Goal: Transaction & Acquisition: Purchase product/service

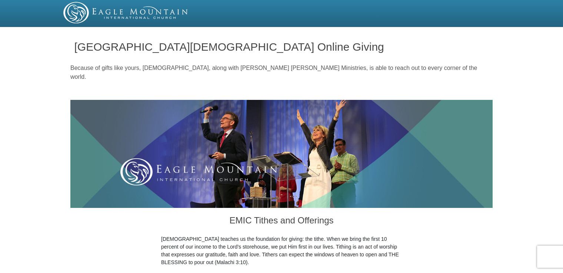
select select "NC"
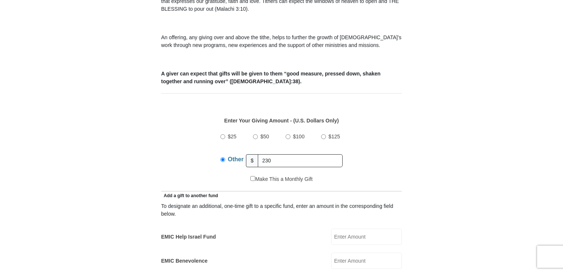
scroll to position [249, 0]
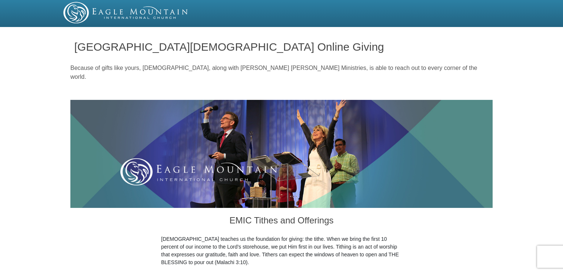
click at [406, 44] on h1 "[GEOGRAPHIC_DATA][DEMOGRAPHIC_DATA] Online Giving" at bounding box center [281, 47] width 415 height 12
drag, startPoint x: 563, startPoint y: 21, endPoint x: 490, endPoint y: 10, distance: 73.8
click at [490, 10] on div at bounding box center [281, 12] width 445 height 21
drag, startPoint x: 562, startPoint y: 16, endPoint x: 562, endPoint y: 32, distance: 16.3
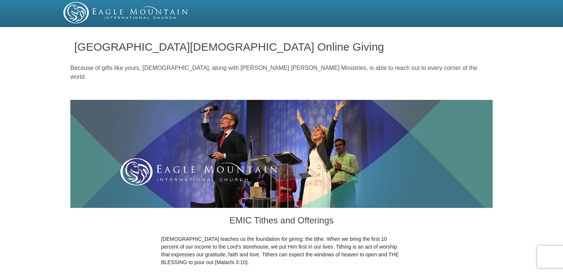
drag, startPoint x: 562, startPoint y: 32, endPoint x: 522, endPoint y: 91, distance: 70.8
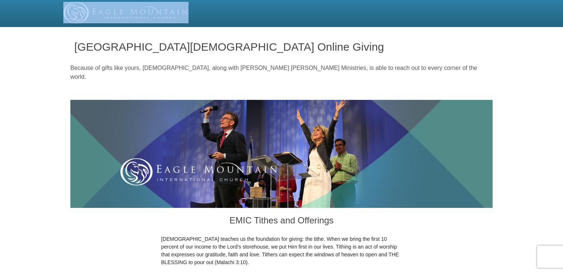
drag, startPoint x: 562, startPoint y: 19, endPoint x: 564, endPoint y: 24, distance: 5.5
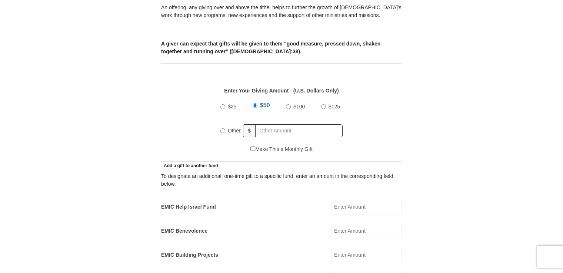
scroll to position [287, 0]
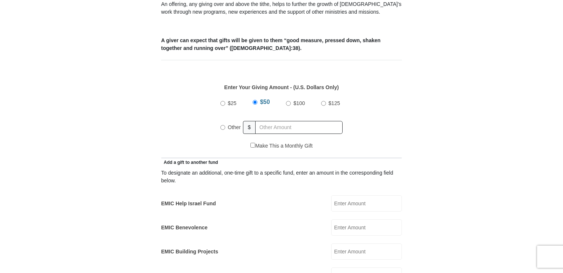
click at [221, 125] on input "Other" at bounding box center [222, 127] width 5 height 5
radio input "true"
type input "230."
drag, startPoint x: 563, startPoint y: 72, endPoint x: 563, endPoint y: 56, distance: 16.3
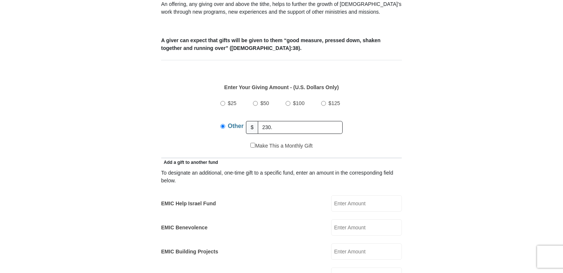
drag, startPoint x: 563, startPoint y: 56, endPoint x: 563, endPoint y: 71, distance: 15.2
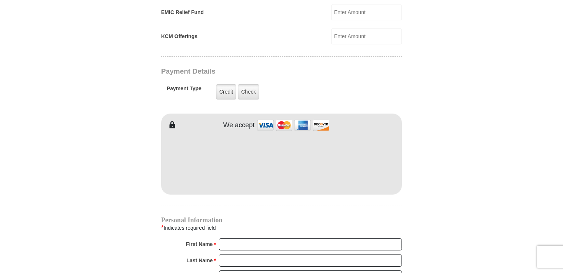
scroll to position [552, 0]
drag, startPoint x: 565, startPoint y: 141, endPoint x: 552, endPoint y: 170, distance: 31.5
click at [552, 170] on body "[GEOGRAPHIC_DATA][DEMOGRAPHIC_DATA] Online Giving Because of gifts like yours, …" at bounding box center [281, 120] width 563 height 1344
drag, startPoint x: 563, startPoint y: 124, endPoint x: 562, endPoint y: 139, distance: 14.9
drag, startPoint x: 562, startPoint y: 139, endPoint x: 554, endPoint y: 159, distance: 22.2
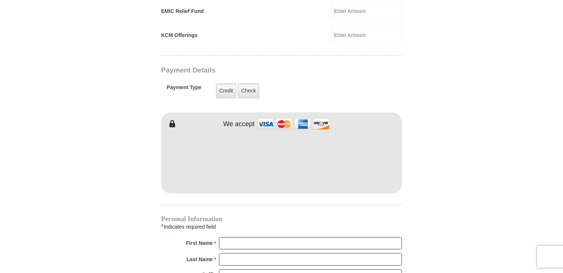
click at [554, 159] on body "[GEOGRAPHIC_DATA][DEMOGRAPHIC_DATA] Online Giving Because of gifts like yours, …" at bounding box center [281, 120] width 563 height 1344
drag, startPoint x: 563, startPoint y: 123, endPoint x: 533, endPoint y: 80, distance: 52.5
click at [533, 80] on body "[GEOGRAPHIC_DATA][DEMOGRAPHIC_DATA] Online Giving Because of gifts like yours, …" at bounding box center [281, 120] width 563 height 1344
click at [267, 237] on input "First Name *" at bounding box center [310, 243] width 183 height 13
type input "[PERSON_NAME] and [PERSON_NAME]"
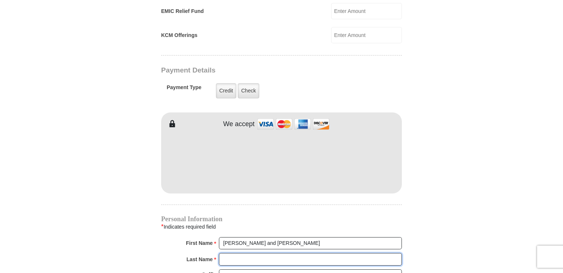
type input "[PERSON_NAME]"
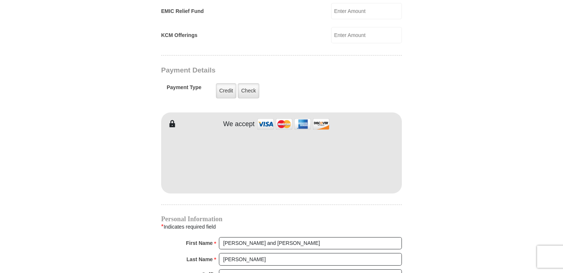
type input "[EMAIL_ADDRESS][DOMAIN_NAME]"
type input "1019 English Ivy Ct, [GEOGRAPHIC_DATA], [GEOGRAPHIC_DATA], [GEOGRAPHIC_DATA]"
type input "[CREDIT_CARD_NUMBER]"
type input "[GEOGRAPHIC_DATA]"
select select "NC"
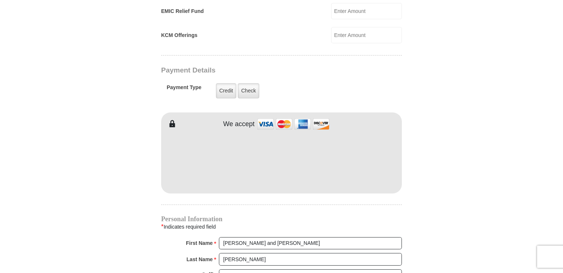
type input "27284"
type input "3364795930"
drag, startPoint x: 560, startPoint y: 127, endPoint x: 565, endPoint y: 161, distance: 34.4
click at [563, 161] on html "[GEOGRAPHIC_DATA][DEMOGRAPHIC_DATA] Online Giving Because of gifts like yours, …" at bounding box center [281, 120] width 563 height 1344
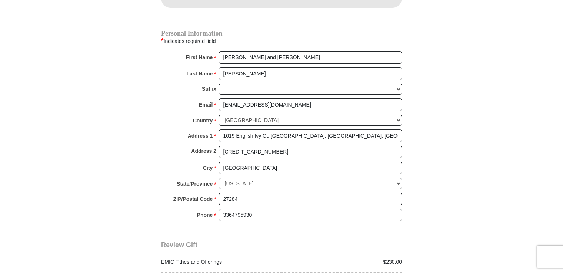
scroll to position [758, 0]
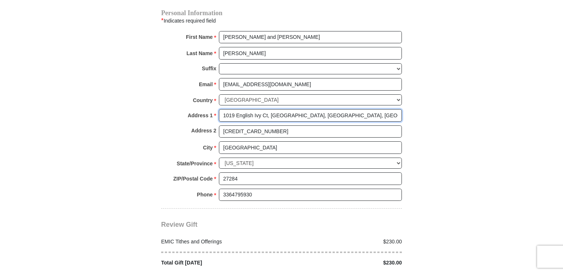
click at [355, 109] on input "1019 English Ivy Ct, [GEOGRAPHIC_DATA], [GEOGRAPHIC_DATA], [GEOGRAPHIC_DATA]" at bounding box center [310, 115] width 183 height 13
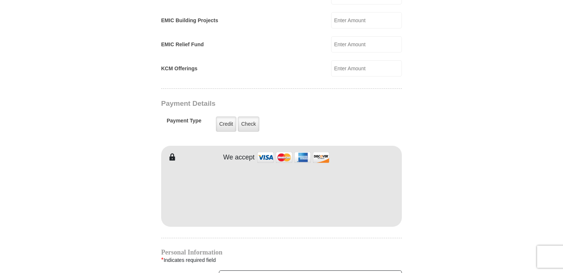
type input "1019 English Ivy Ct, [GEOGRAPHIC_DATA], [GEOGRAPHIC_DATA]"
drag, startPoint x: 564, startPoint y: 121, endPoint x: 536, endPoint y: 46, distance: 80.3
click at [536, 46] on body "[GEOGRAPHIC_DATA][DEMOGRAPHIC_DATA] Online Giving Because of gifts like yours, …" at bounding box center [281, 153] width 563 height 1344
drag, startPoint x: 562, startPoint y: 118, endPoint x: 567, endPoint y: 118, distance: 5.2
click at [563, 118] on html "[GEOGRAPHIC_DATA][DEMOGRAPHIC_DATA] Online Giving Because of gifts like yours, …" at bounding box center [281, 153] width 563 height 1344
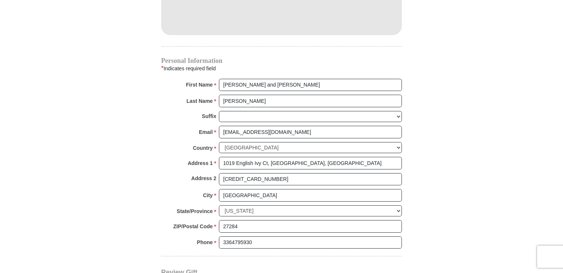
scroll to position [714, 0]
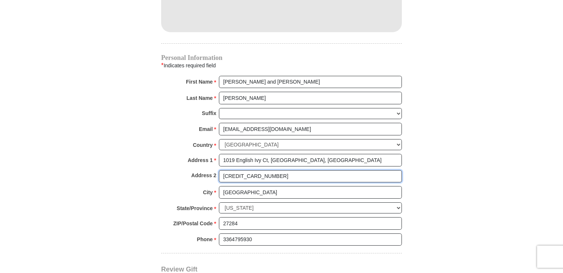
click at [276, 170] on input "[CREDIT_CARD_NUMBER]" at bounding box center [310, 176] width 183 height 13
type input "4"
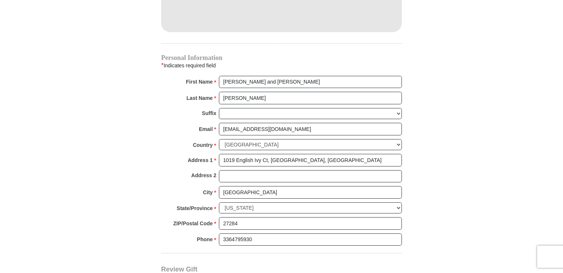
drag, startPoint x: 566, startPoint y: 162, endPoint x: 543, endPoint y: 94, distance: 72.3
drag, startPoint x: 564, startPoint y: 182, endPoint x: 562, endPoint y: 189, distance: 7.4
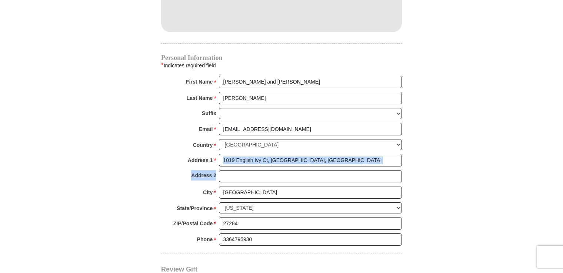
drag, startPoint x: 562, startPoint y: 169, endPoint x: 564, endPoint y: 158, distance: 11.2
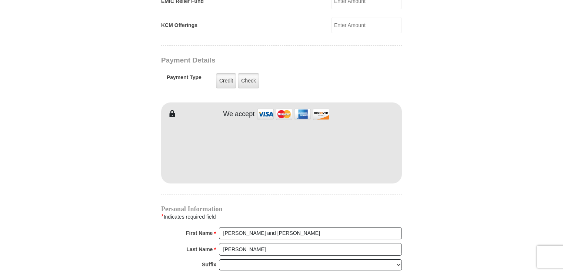
scroll to position [565, 0]
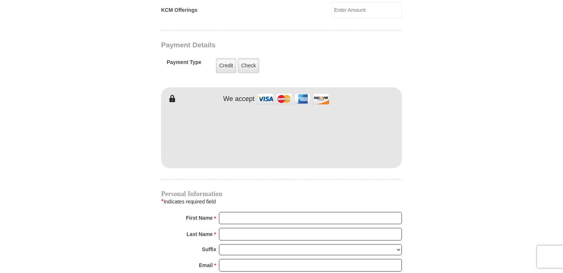
scroll to position [565, 0]
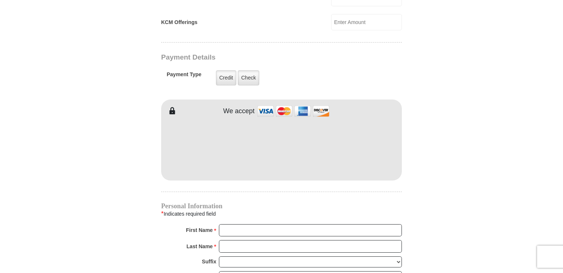
click at [469, 32] on form "[GEOGRAPHIC_DATA][DEMOGRAPHIC_DATA] Online Giving Because of gifts like yours, …" at bounding box center [281, 7] width 422 height 1084
click at [434, 79] on form "[GEOGRAPHIC_DATA][DEMOGRAPHIC_DATA] Online Giving Because of gifts like yours, …" at bounding box center [281, 7] width 422 height 1084
click at [282, 225] on input "First Name *" at bounding box center [310, 231] width 183 height 13
type input "[PERSON_NAME] and [PERSON_NAME]"
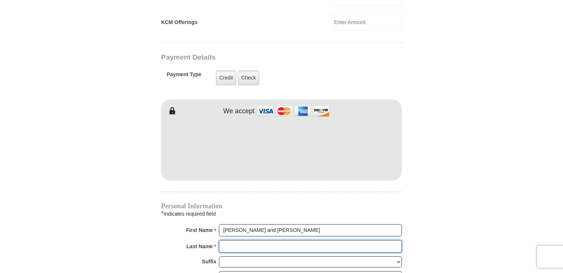
type input "[PERSON_NAME]"
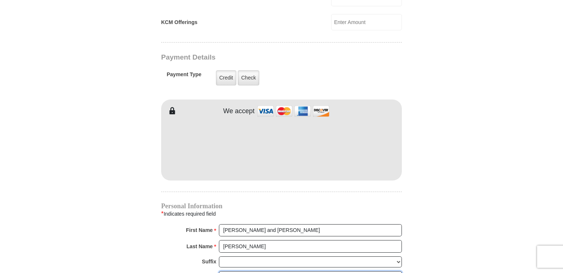
type input "[EMAIL_ADDRESS][DOMAIN_NAME]"
type input "1019 English Ivy Ct, [GEOGRAPHIC_DATA], [GEOGRAPHIC_DATA], [GEOGRAPHIC_DATA]"
type input "[CREDIT_CARD_NUMBER]"
type input "[GEOGRAPHIC_DATA]"
select select "NC"
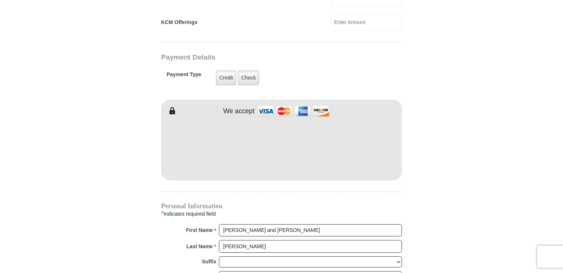
type input "27284"
type input "3364795930"
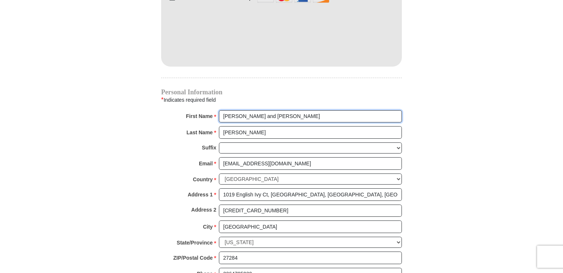
scroll to position [683, 0]
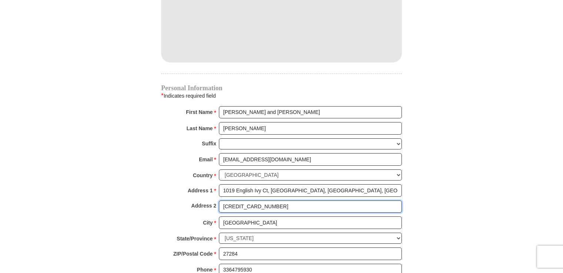
click at [277, 201] on input "[CREDIT_CARD_NUMBER]" at bounding box center [310, 207] width 183 height 13
type input "4"
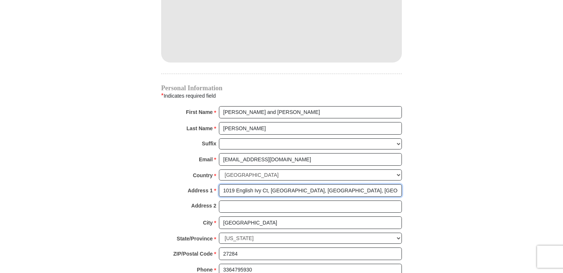
click at [349, 184] on input "1019 English Ivy Ct, [GEOGRAPHIC_DATA], [GEOGRAPHIC_DATA], [GEOGRAPHIC_DATA]" at bounding box center [310, 190] width 183 height 13
click at [309, 184] on input "1019 English Ivy Ct, [GEOGRAPHIC_DATA], [GEOGRAPHIC_DATA]" at bounding box center [310, 190] width 183 height 13
type input "1019 English Ivy Ct"
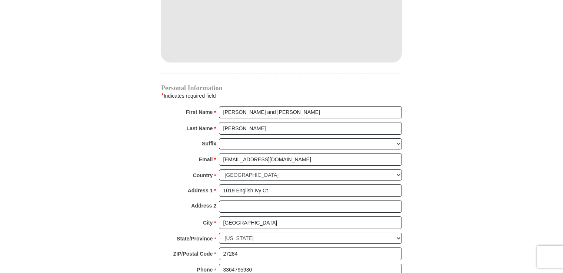
drag, startPoint x: 565, startPoint y: 168, endPoint x: 551, endPoint y: 190, distance: 25.9
drag, startPoint x: 562, startPoint y: 169, endPoint x: 560, endPoint y: 183, distance: 14.3
drag, startPoint x: 563, startPoint y: 160, endPoint x: 552, endPoint y: 197, distance: 38.7
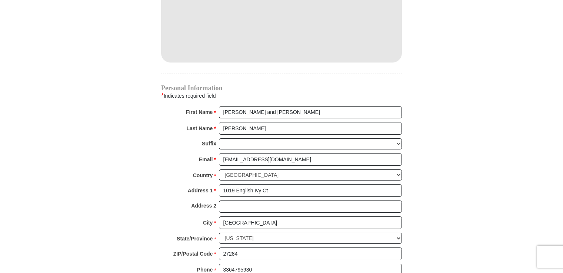
drag, startPoint x: 552, startPoint y: 197, endPoint x: 500, endPoint y: 224, distance: 58.3
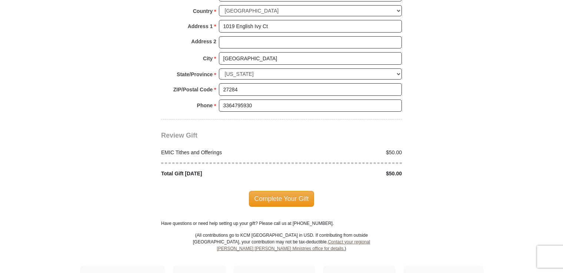
scroll to position [851, 0]
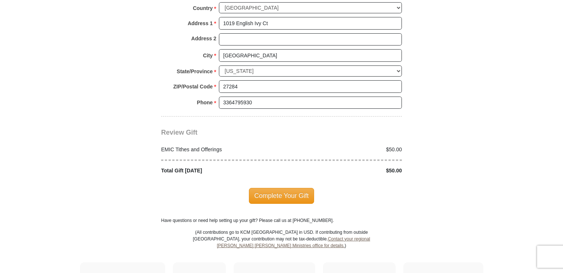
click at [388, 146] on div "$50.00" at bounding box center [344, 150] width 124 height 8
click at [402, 146] on div "$50.00" at bounding box center [344, 150] width 124 height 8
drag, startPoint x: 563, startPoint y: 206, endPoint x: 535, endPoint y: 227, distance: 35.5
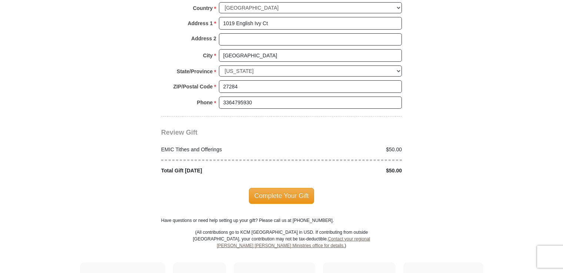
drag, startPoint x: 562, startPoint y: 207, endPoint x: 565, endPoint y: 199, distance: 9.3
drag, startPoint x: 565, startPoint y: 199, endPoint x: 558, endPoint y: 200, distance: 7.6
drag, startPoint x: 563, startPoint y: 208, endPoint x: 493, endPoint y: 229, distance: 72.8
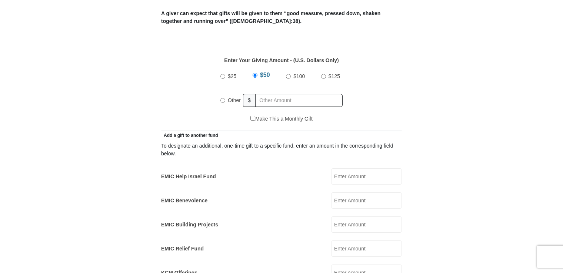
scroll to position [310, 0]
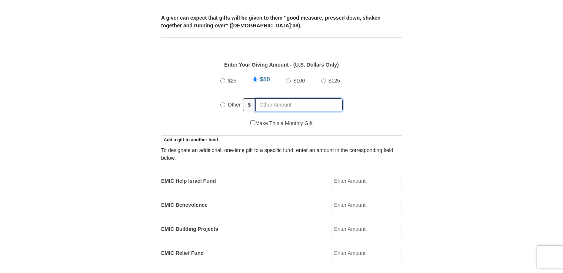
radio input "true"
click at [261, 99] on input "text" at bounding box center [300, 105] width 85 height 13
type input "230."
drag, startPoint x: 562, startPoint y: 73, endPoint x: 563, endPoint y: 78, distance: 4.5
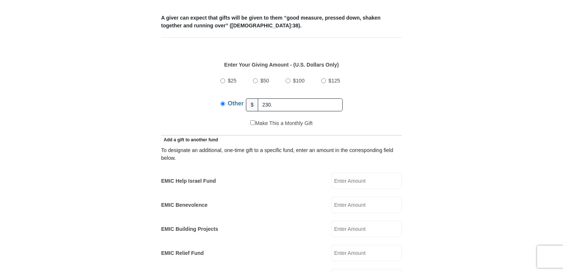
drag, startPoint x: 563, startPoint y: 78, endPoint x: 523, endPoint y: 50, distance: 49.0
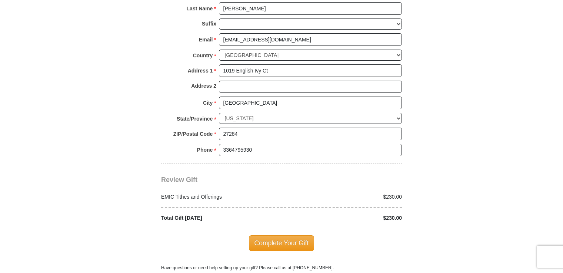
scroll to position [810, 0]
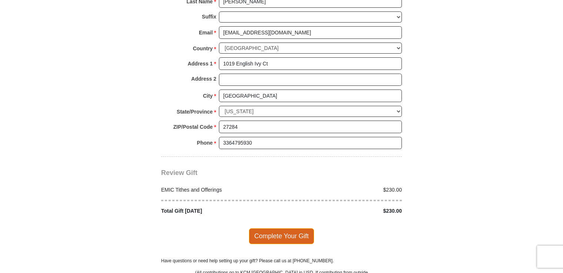
click at [265, 229] on span "Complete Your Gift" at bounding box center [282, 237] width 66 height 16
